Goal: Transaction & Acquisition: Book appointment/travel/reservation

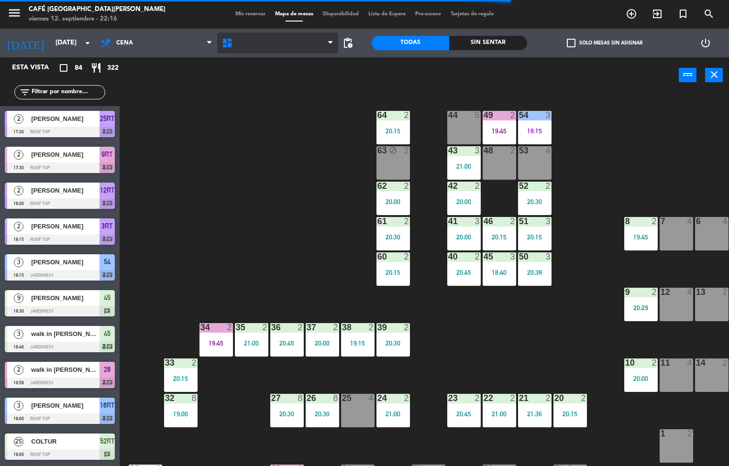
click at [287, 47] on span "Restaurante" at bounding box center [277, 43] width 121 height 21
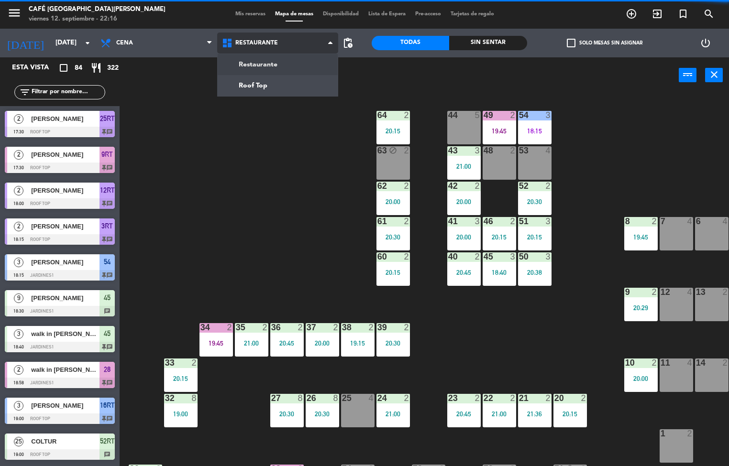
click at [274, 94] on ng-component "menu Café Museo [PERSON_NAME] [DATE] 12. septiembre - 22:16 Mis reservas Mapa d…" at bounding box center [364, 233] width 729 height 467
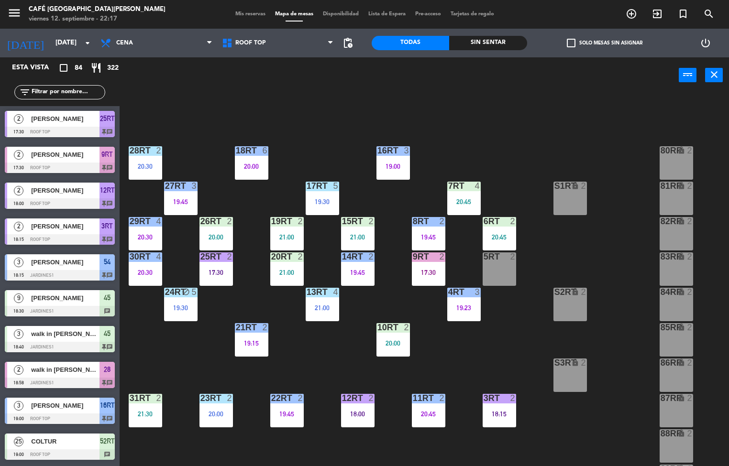
click at [172, 197] on div "27RT 3 19:45" at bounding box center [180, 198] width 33 height 33
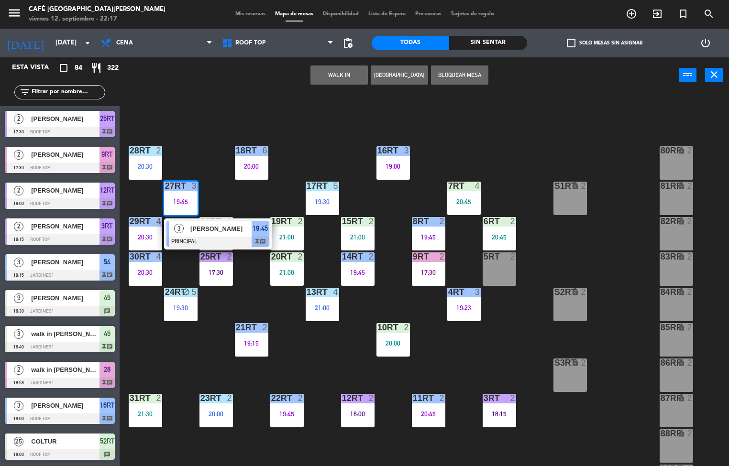
click at [230, 240] on div at bounding box center [217, 242] width 103 height 11
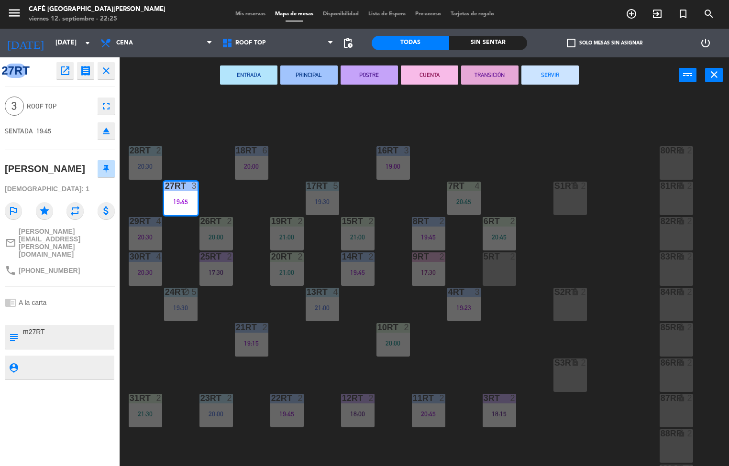
click at [547, 363] on div "S3RT" at bounding box center [554, 363] width 16 height 9
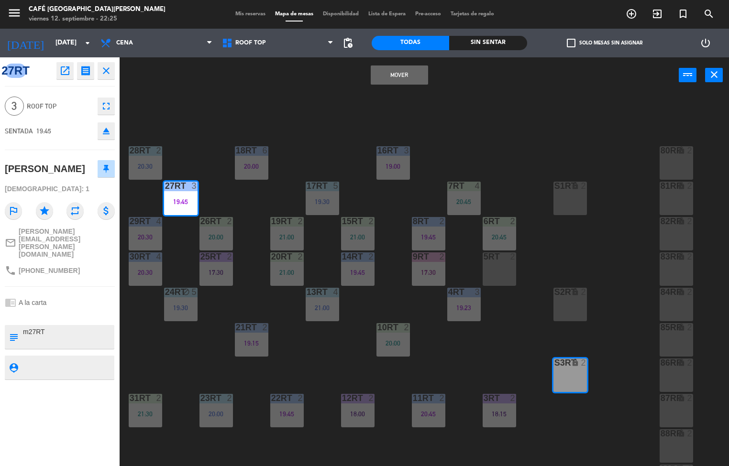
click at [612, 216] on div "18RT 6 20:00 16RT 3 19:00 28RT 2 20:30 80RR lock 2 27RT 3 19:45 7RT 4 20:45 S1R…" at bounding box center [428, 280] width 602 height 373
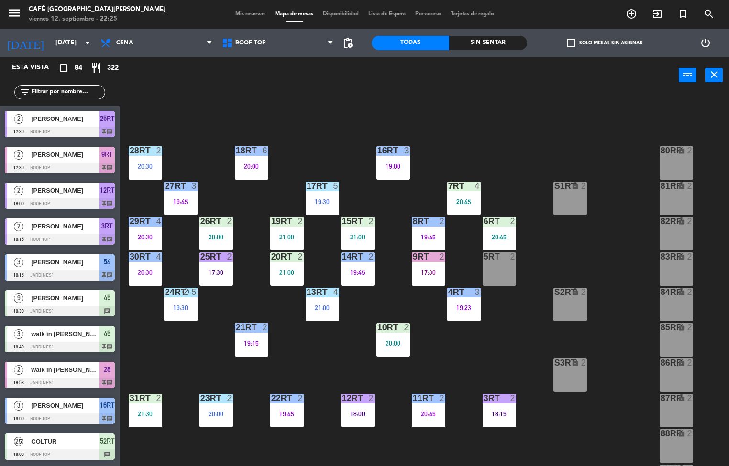
scroll to position [0, 0]
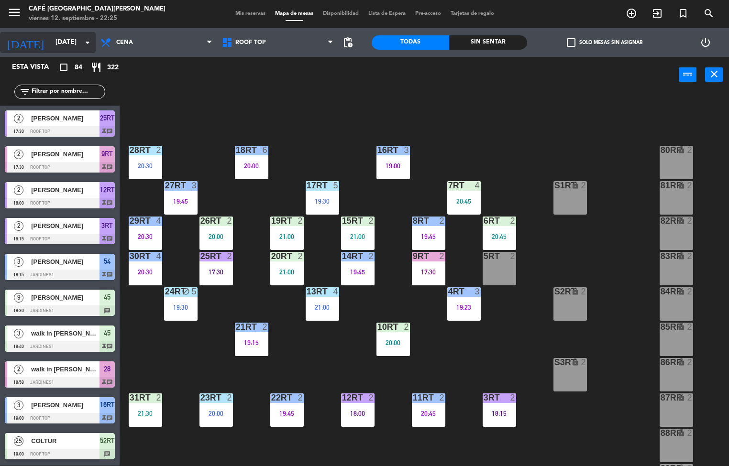
click at [64, 43] on input "[DATE]" at bounding box center [96, 42] width 91 height 17
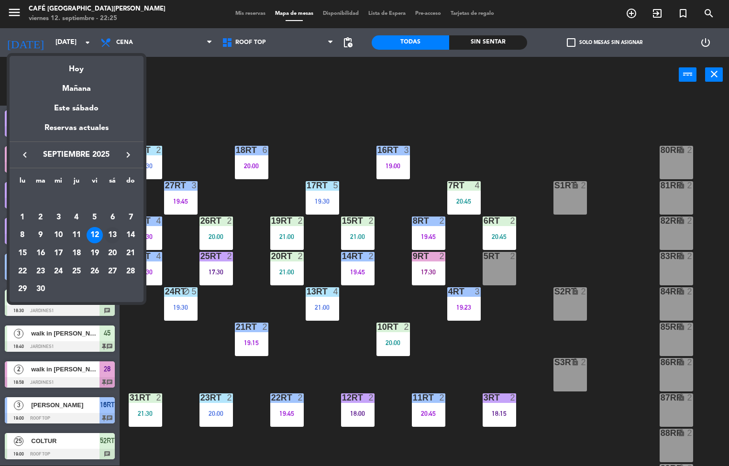
click at [112, 235] on div "13" at bounding box center [112, 235] width 16 height 16
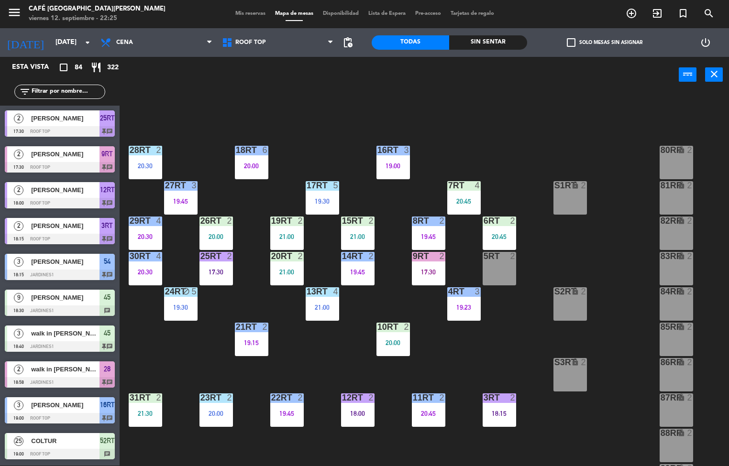
type input "[DATE]"
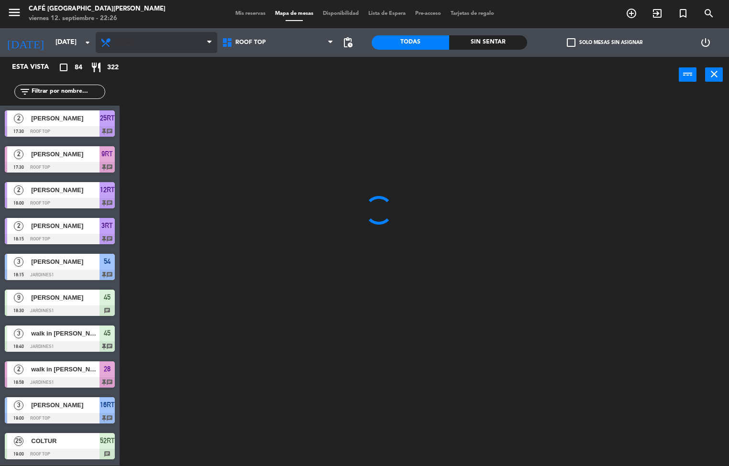
click at [178, 44] on span "Cena" at bounding box center [156, 42] width 121 height 21
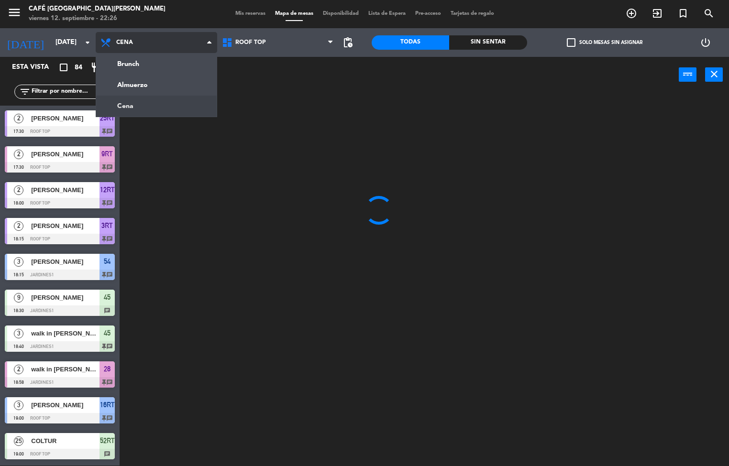
click at [171, 85] on ng-component "menu Café Museo [PERSON_NAME] [DATE] 12. septiembre - 22:26 Mis reservas Mapa d…" at bounding box center [364, 233] width 729 height 467
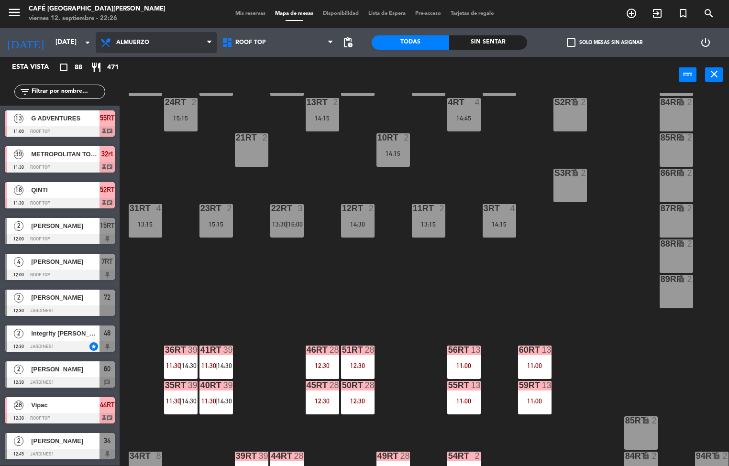
scroll to position [354, 0]
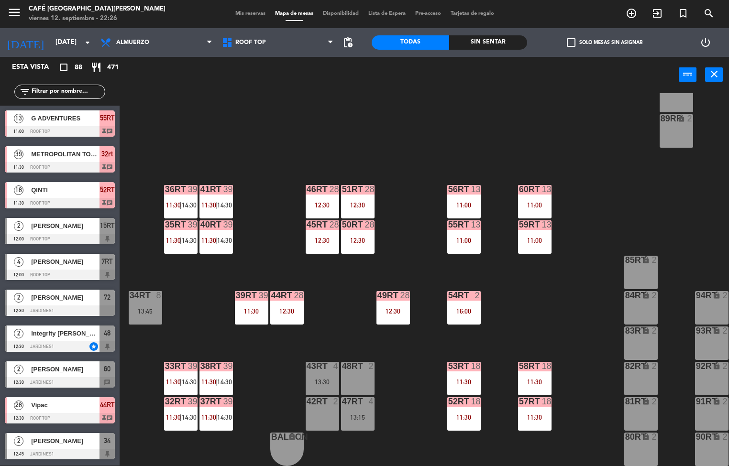
click at [225, 378] on span "14:30" at bounding box center [224, 382] width 15 height 8
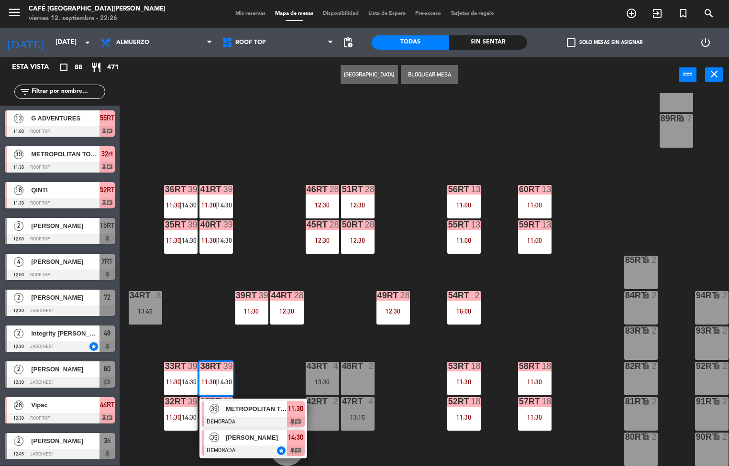
click at [254, 446] on div at bounding box center [253, 451] width 103 height 11
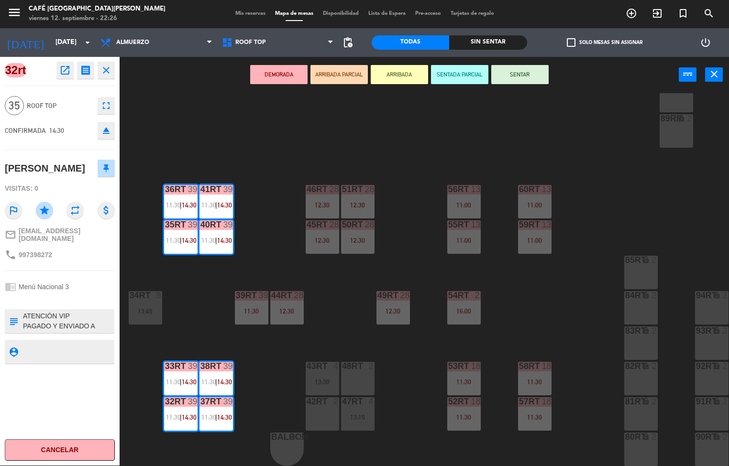
click at [65, 71] on icon "open_in_new" at bounding box center [64, 70] width 11 height 11
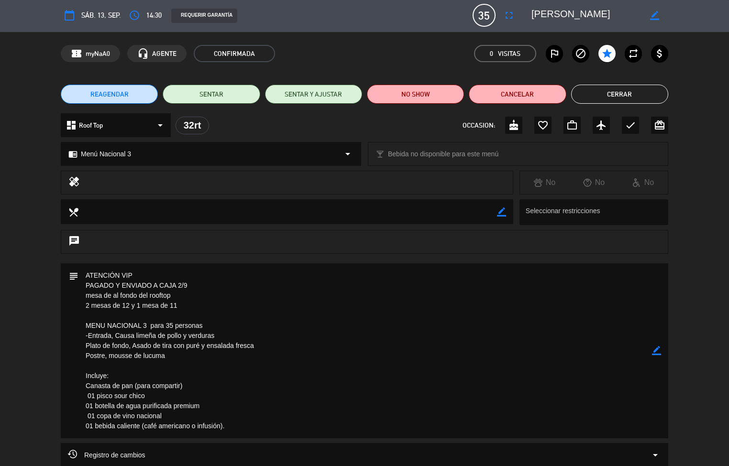
scroll to position [0, 0]
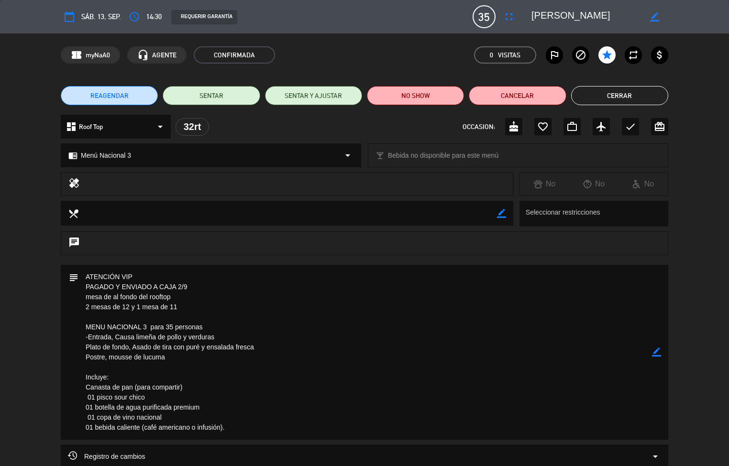
click at [620, 98] on button "Cerrar" at bounding box center [619, 95] width 97 height 19
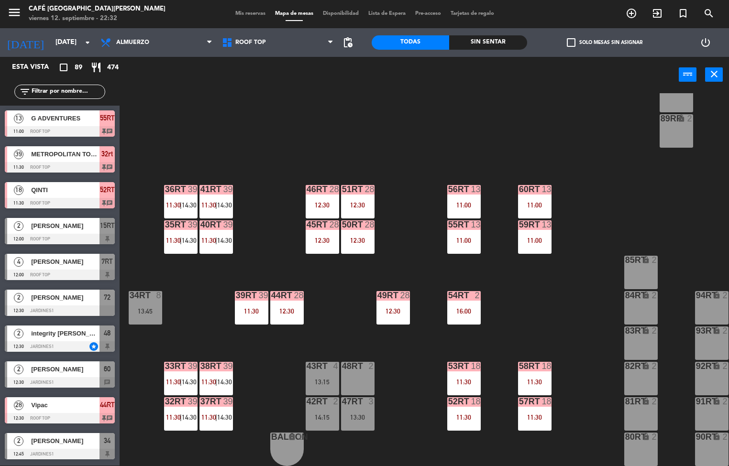
scroll to position [0, 0]
click at [532, 202] on div "11:00" at bounding box center [534, 205] width 33 height 7
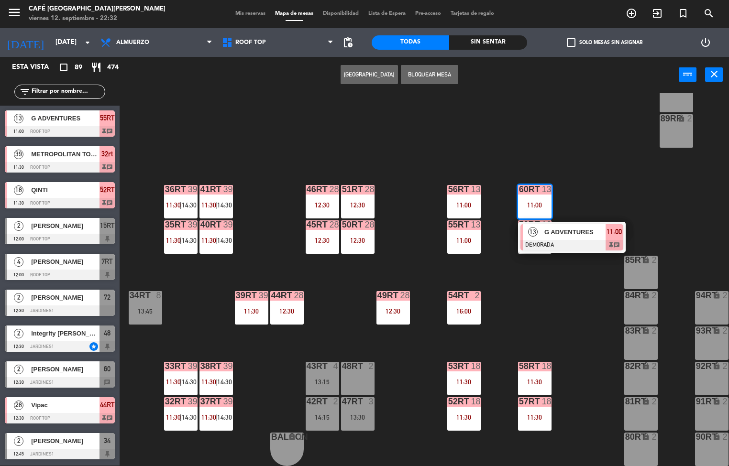
click at [581, 234] on div "G ADVENTURES" at bounding box center [574, 232] width 62 height 16
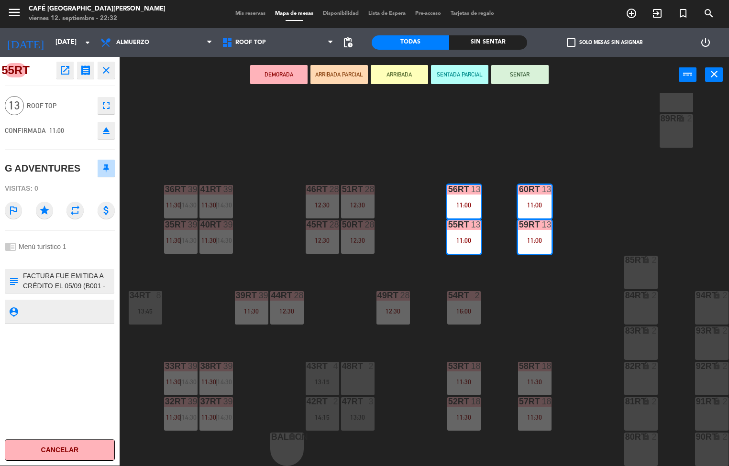
click at [69, 71] on icon "open_in_new" at bounding box center [64, 70] width 11 height 11
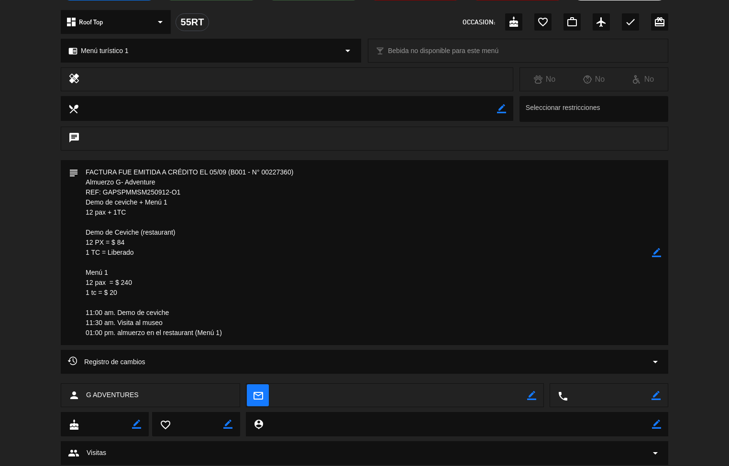
scroll to position [0, 0]
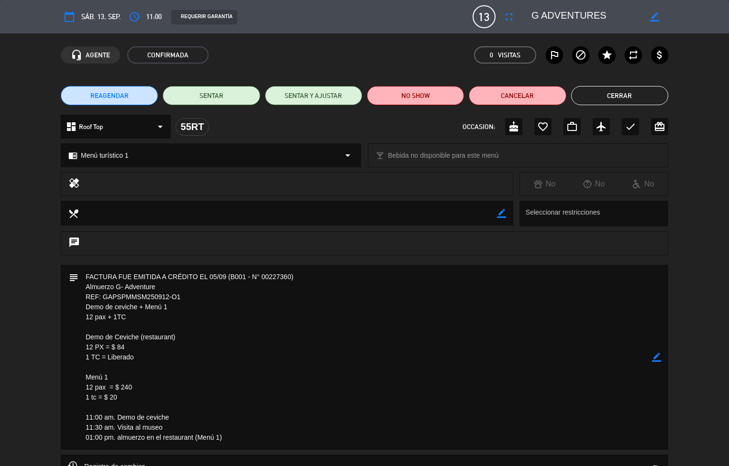
click at [620, 95] on button "Cerrar" at bounding box center [619, 95] width 97 height 19
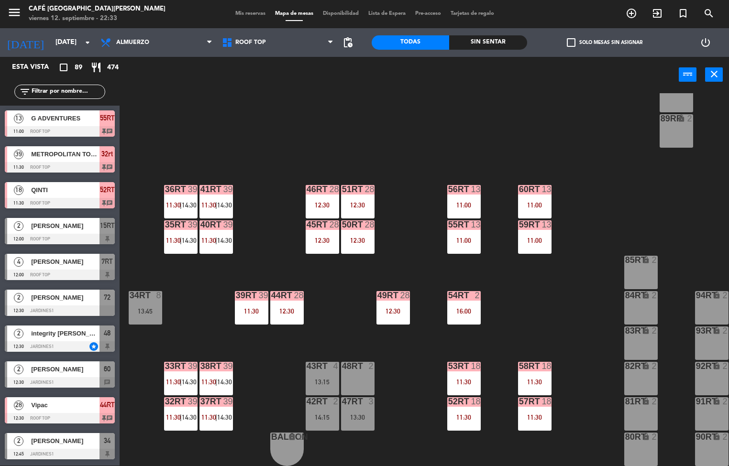
click at [539, 379] on div "11:30" at bounding box center [534, 382] width 33 height 7
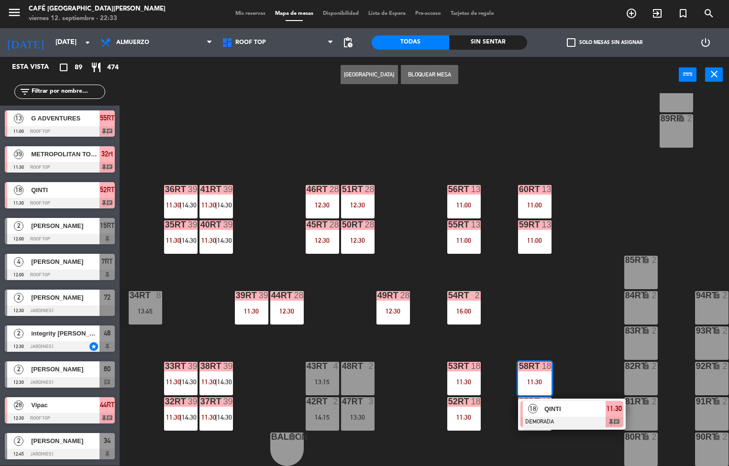
click at [567, 417] on div at bounding box center [571, 422] width 103 height 11
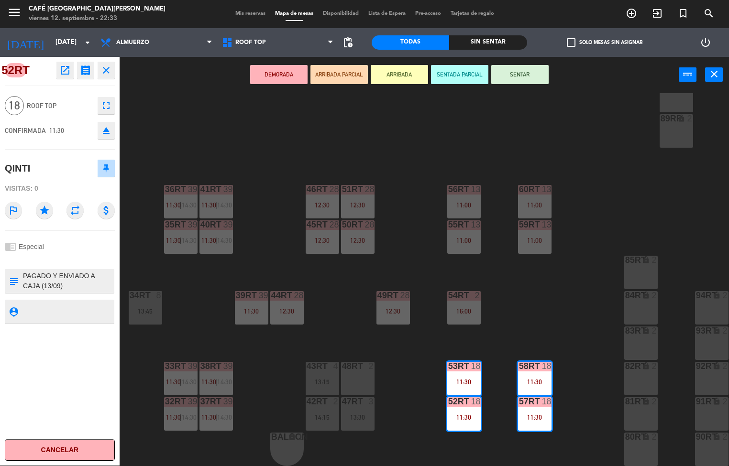
click at [62, 71] on icon "open_in_new" at bounding box center [64, 70] width 11 height 11
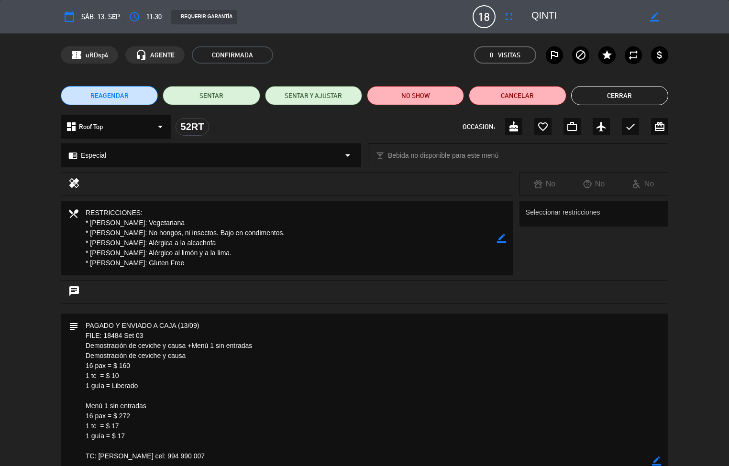
click at [635, 102] on button "Cerrar" at bounding box center [619, 95] width 97 height 19
